Goal: Check status: Check status

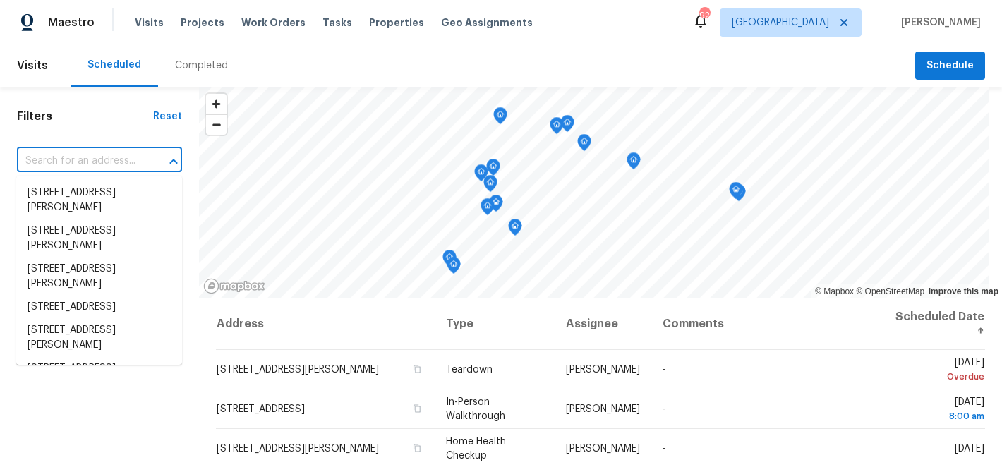
click at [99, 164] on input "text" at bounding box center [80, 161] width 126 height 22
paste input "[STREET_ADDRESS]"
type input "[STREET_ADDRESS]"
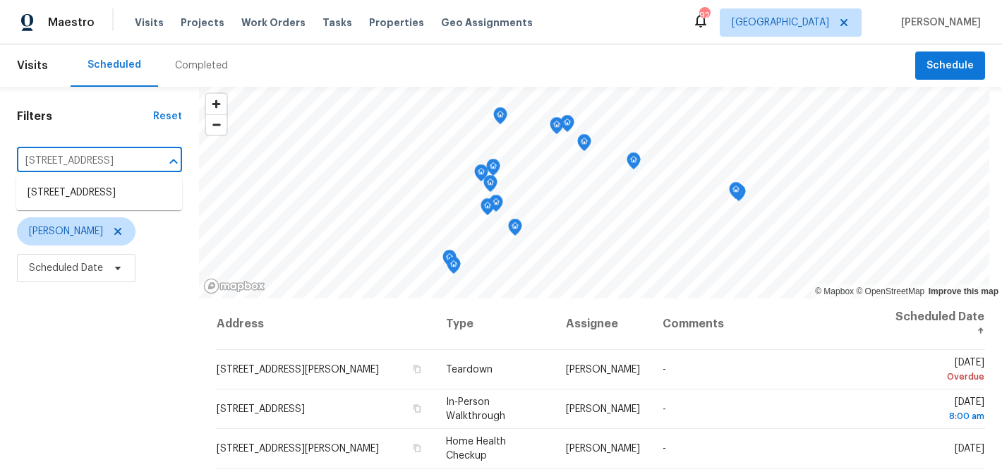
drag, startPoint x: 97, startPoint y: 179, endPoint x: 97, endPoint y: 191, distance: 12.0
click at [97, 186] on ul "[STREET_ADDRESS]" at bounding box center [99, 193] width 166 height 35
click at [97, 191] on li "[STREET_ADDRESS]" at bounding box center [99, 192] width 166 height 23
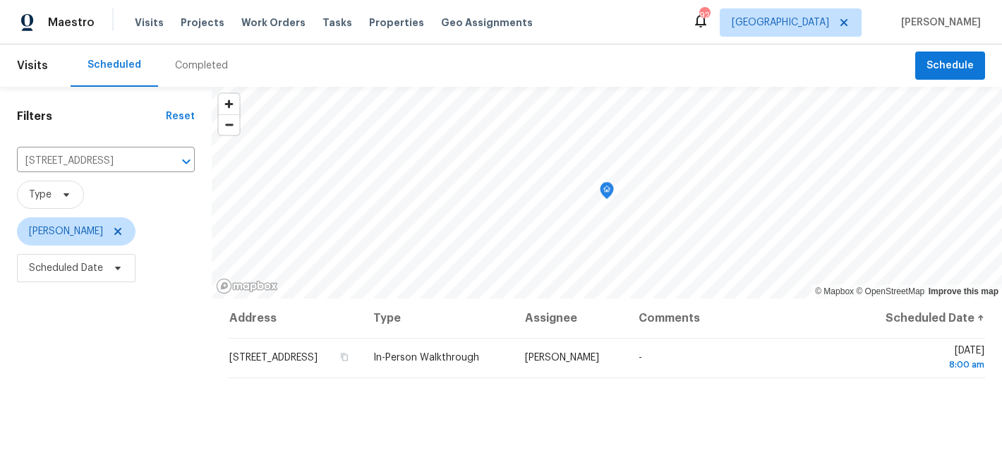
click at [199, 63] on div "Completed" at bounding box center [201, 66] width 53 height 14
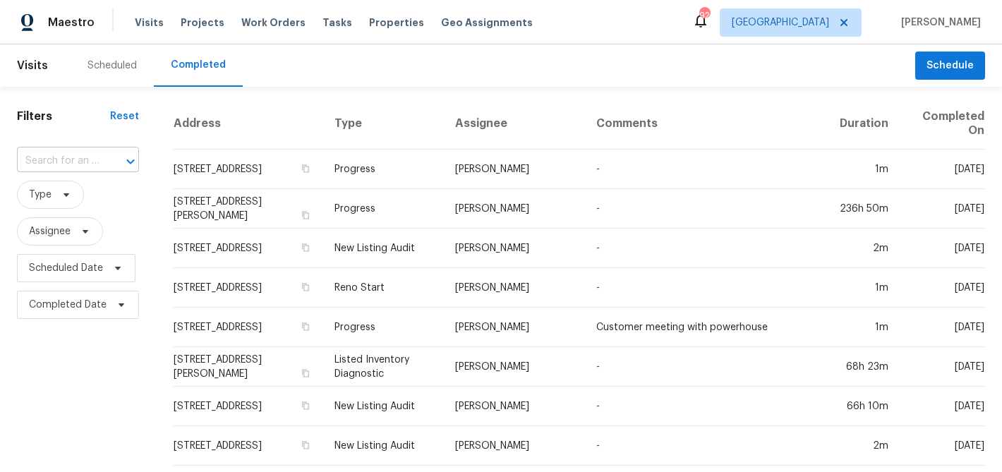
click at [74, 161] on input "text" at bounding box center [58, 161] width 83 height 22
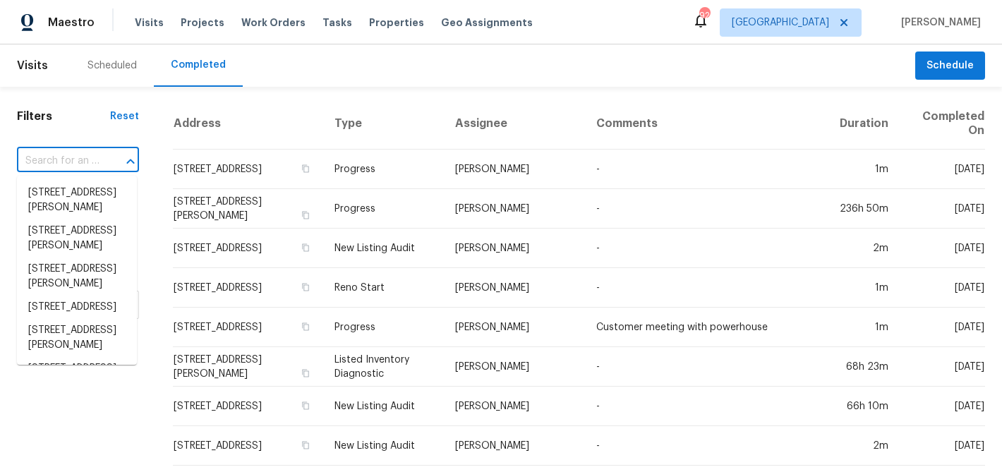
paste input "[STREET_ADDRESS]"
type input "[STREET_ADDRESS]"
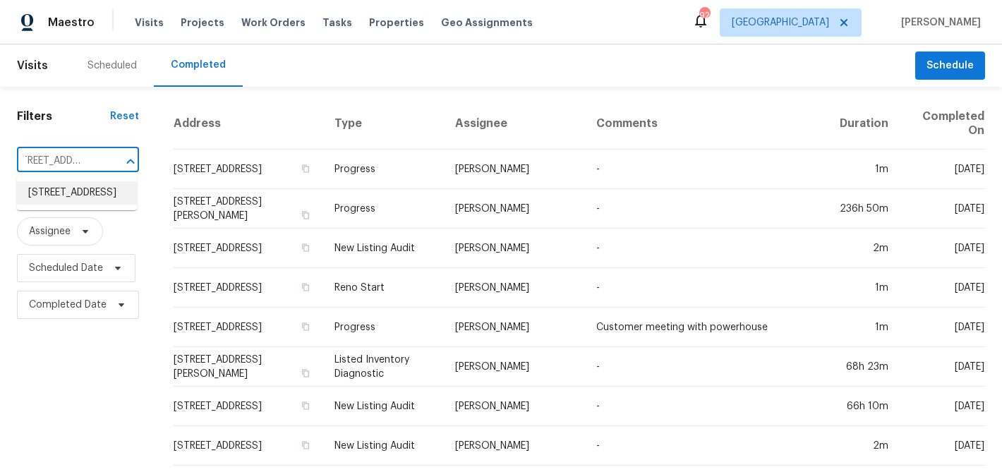
click at [74, 192] on li "[STREET_ADDRESS]" at bounding box center [77, 192] width 120 height 23
